Goal: Task Accomplishment & Management: Manage account settings

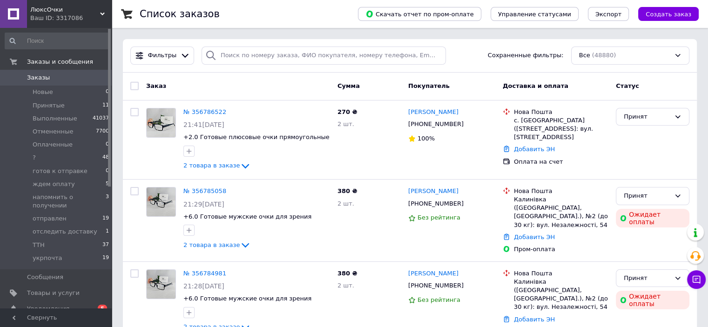
click at [28, 76] on span "Заказы" at bounding box center [38, 78] width 23 height 8
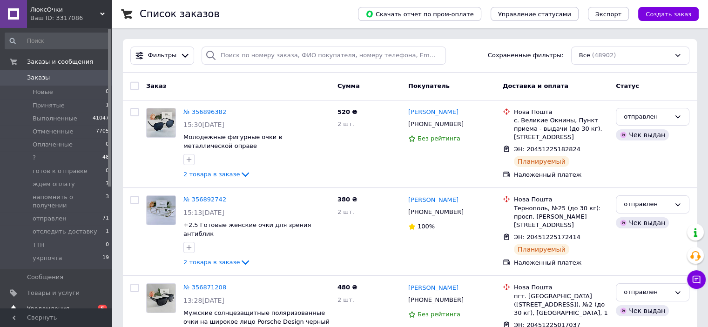
click at [31, 305] on span "Уведомления" at bounding box center [48, 309] width 42 height 8
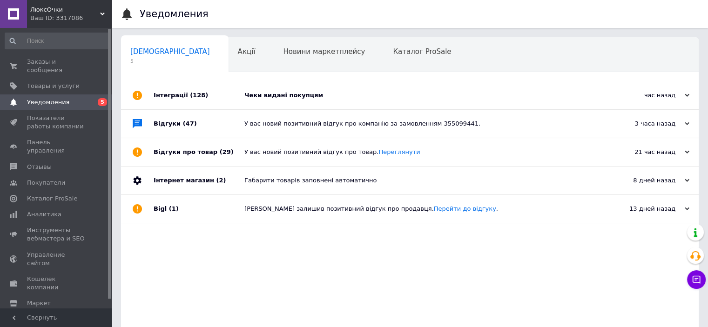
click at [169, 94] on div "Інтеграції (128)" at bounding box center [199, 95] width 91 height 28
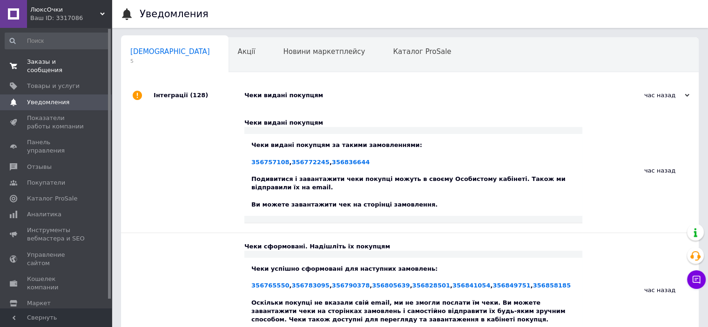
click at [78, 61] on span "Заказы и сообщения" at bounding box center [56, 66] width 59 height 17
